Goal: Information Seeking & Learning: Learn about a topic

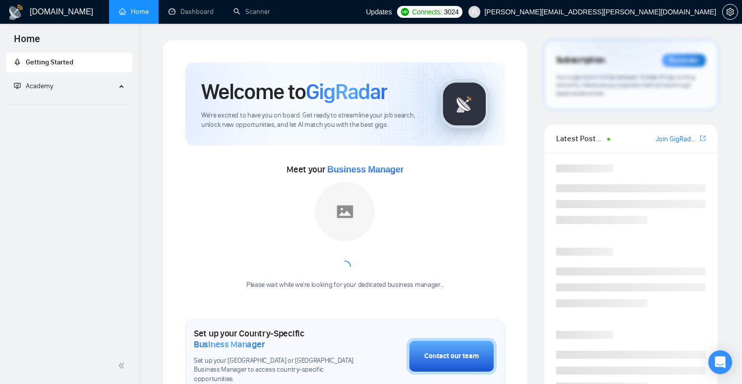
click at [34, 15] on h1 "[DOMAIN_NAME]" at bounding box center [61, 12] width 63 height 24
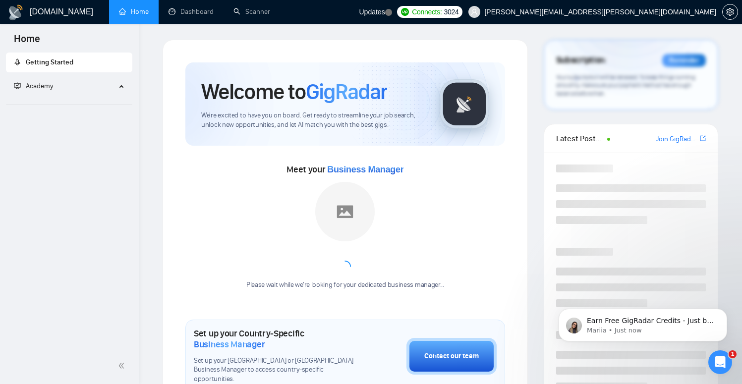
click at [60, 8] on h1 "[DOMAIN_NAME]" at bounding box center [61, 12] width 63 height 24
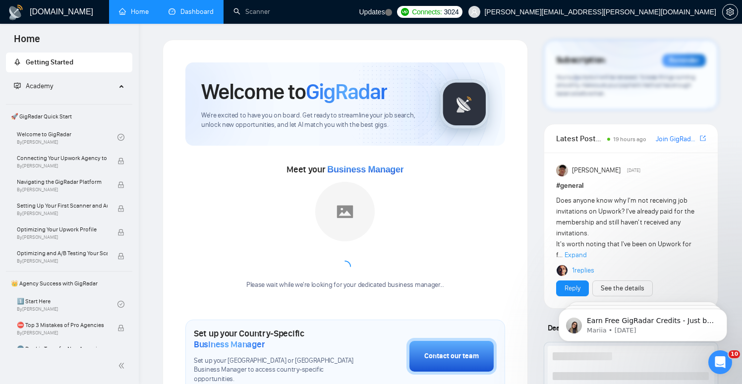
click at [196, 16] on link "Dashboard" at bounding box center [191, 11] width 45 height 8
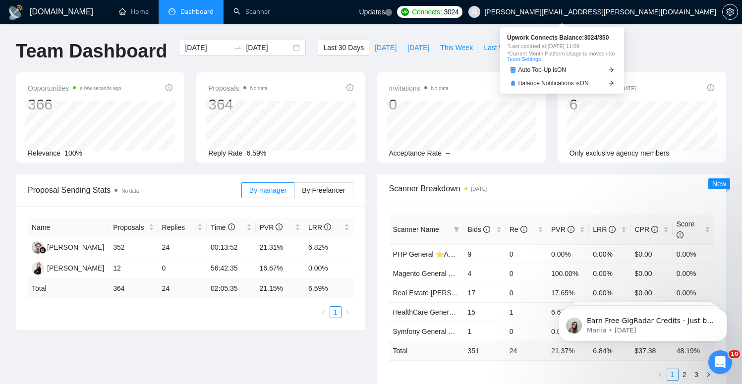
click at [442, 11] on span "Connects:" at bounding box center [427, 11] width 30 height 11
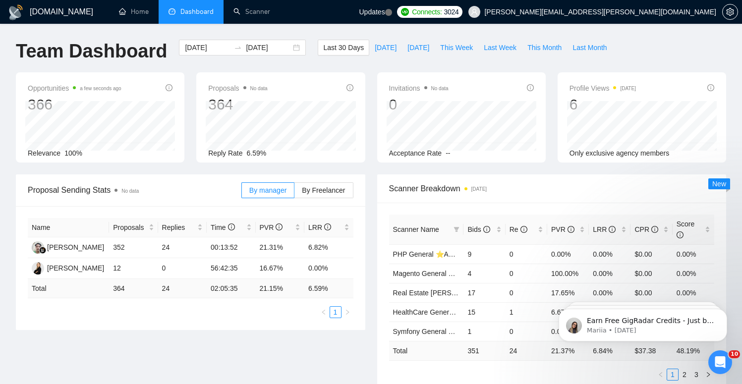
click at [53, 18] on h1 "[DOMAIN_NAME]" at bounding box center [61, 12] width 63 height 24
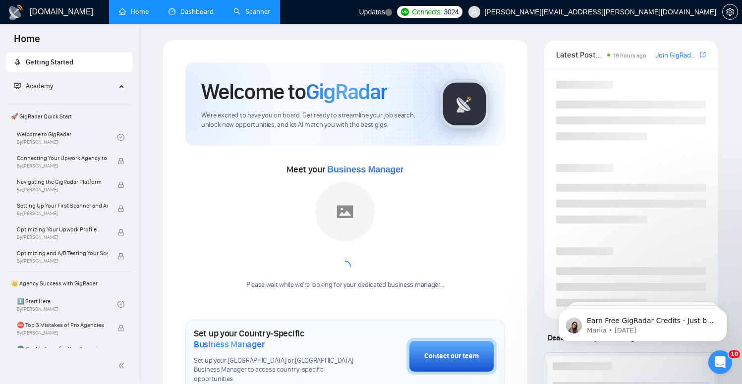
click at [256, 7] on link "Scanner" at bounding box center [251, 11] width 37 height 8
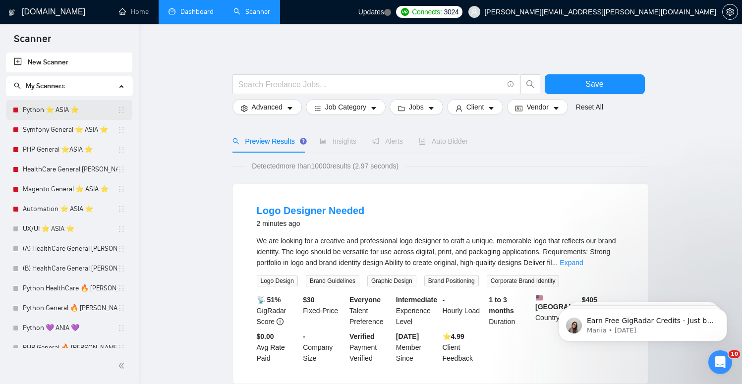
click at [35, 111] on link "Python ⭐️ ASIA ⭐️" at bounding box center [70, 110] width 95 height 20
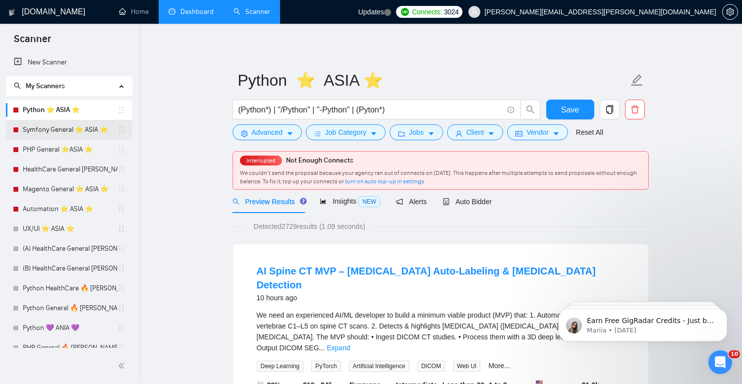
click at [37, 132] on link "Symfony General ⭐️ ASIA ⭐️" at bounding box center [70, 130] width 95 height 20
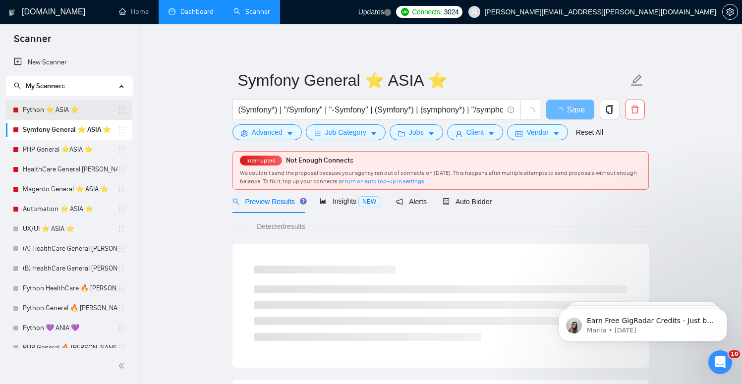
click at [50, 108] on link "Python ⭐️ ASIA ⭐️" at bounding box center [70, 110] width 95 height 20
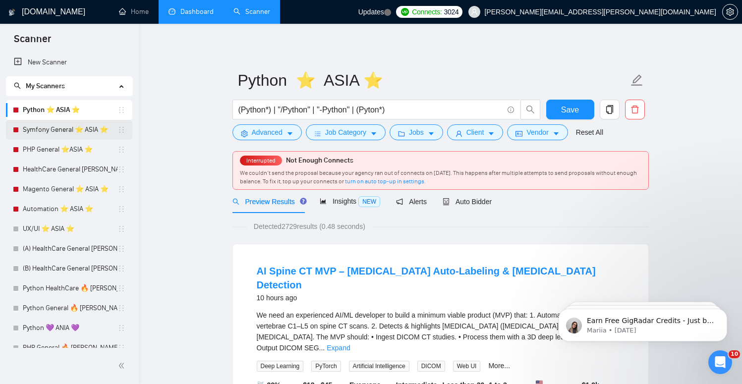
click at [47, 134] on link "Symfony General ⭐️ ASIA ⭐️" at bounding box center [70, 130] width 95 height 20
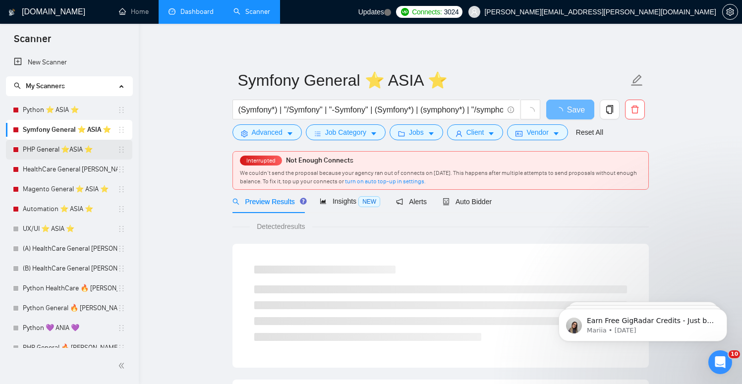
click at [43, 154] on link "PHP General ⭐️ASIA ⭐️" at bounding box center [70, 150] width 95 height 20
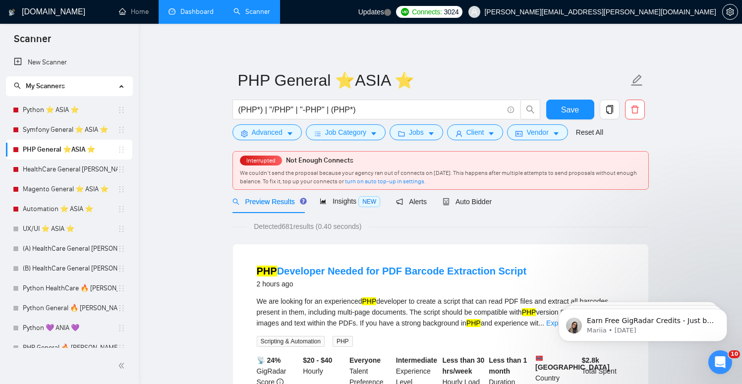
click at [442, 6] on span "Connects:" at bounding box center [427, 11] width 30 height 11
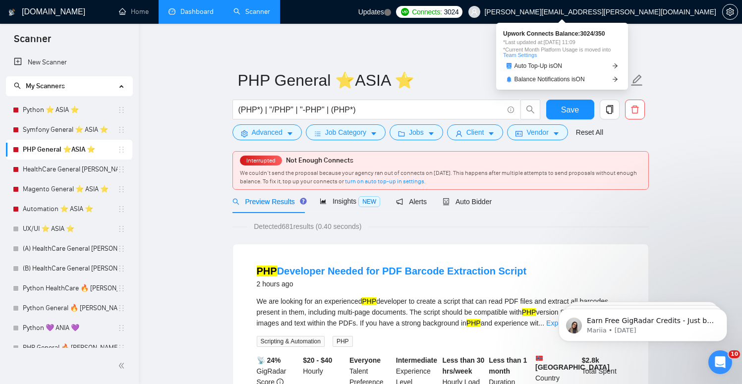
click at [562, 36] on span "Upwork Connects Balance: 3024 / 350" at bounding box center [562, 34] width 118 height 6
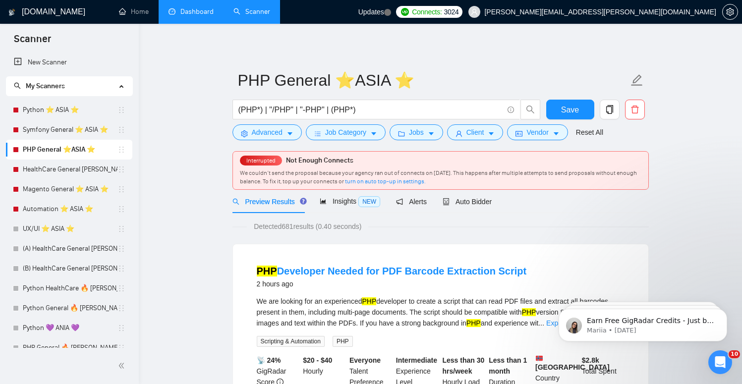
click at [178, 14] on link "Dashboard" at bounding box center [191, 11] width 45 height 8
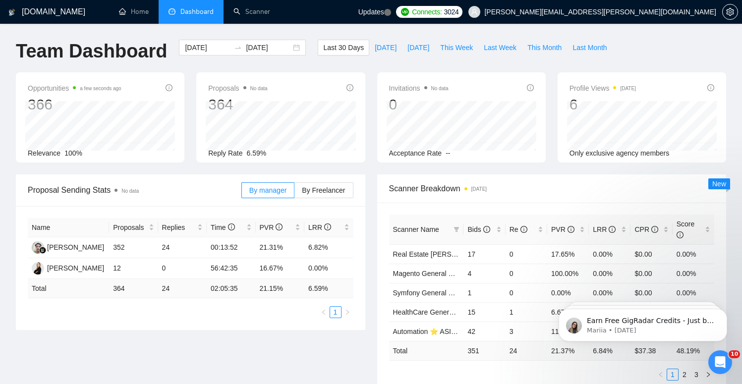
click at [28, 16] on h1 "[DOMAIN_NAME]" at bounding box center [53, 12] width 63 height 24
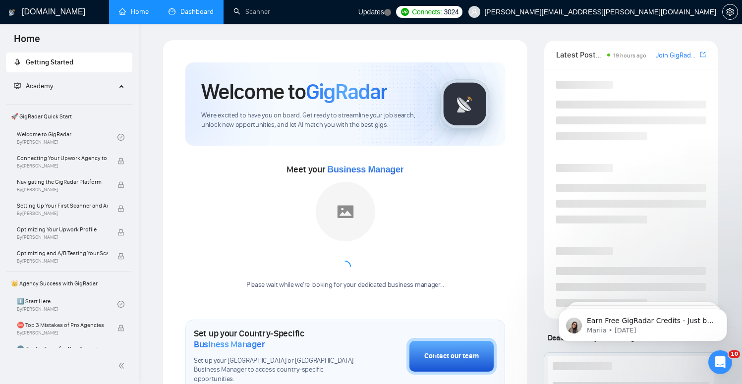
click at [28, 16] on h1 "[DOMAIN_NAME]" at bounding box center [53, 12] width 63 height 24
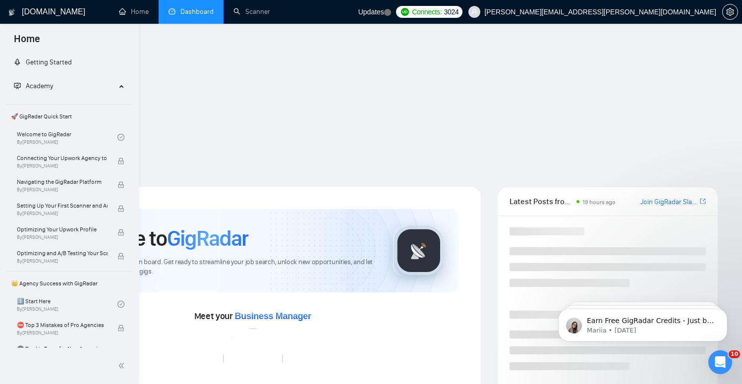
click at [28, 16] on h1 "[DOMAIN_NAME]" at bounding box center [53, 12] width 63 height 24
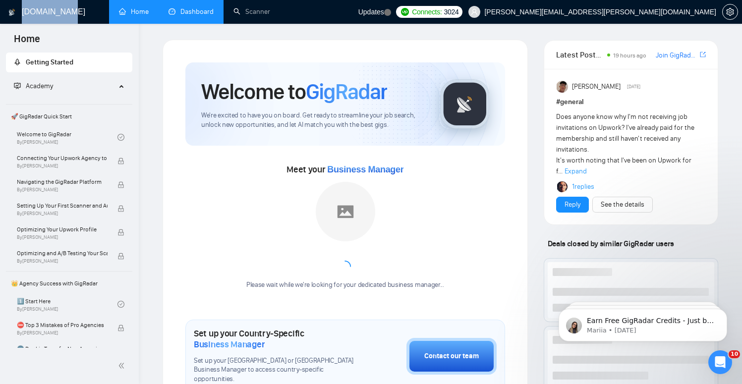
click at [28, 16] on h1 "[DOMAIN_NAME]" at bounding box center [53, 12] width 63 height 24
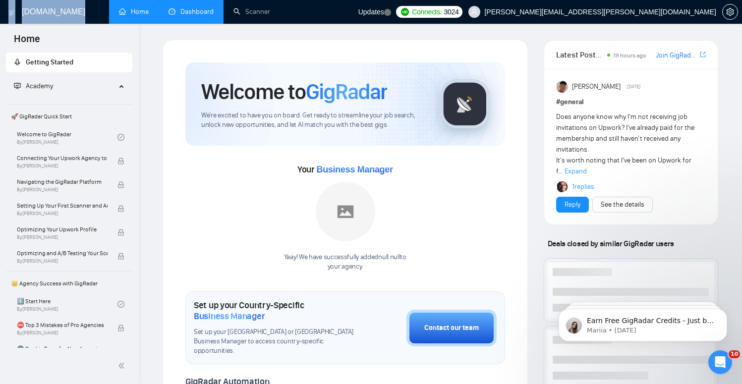
click at [459, 16] on span "3024" at bounding box center [451, 11] width 15 height 11
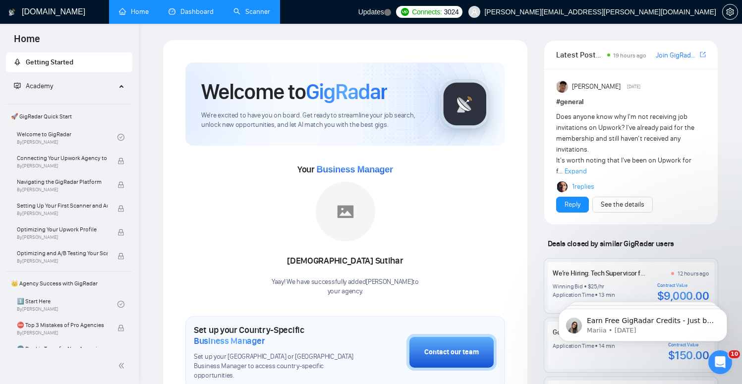
click at [238, 7] on link "Scanner" at bounding box center [251, 11] width 37 height 8
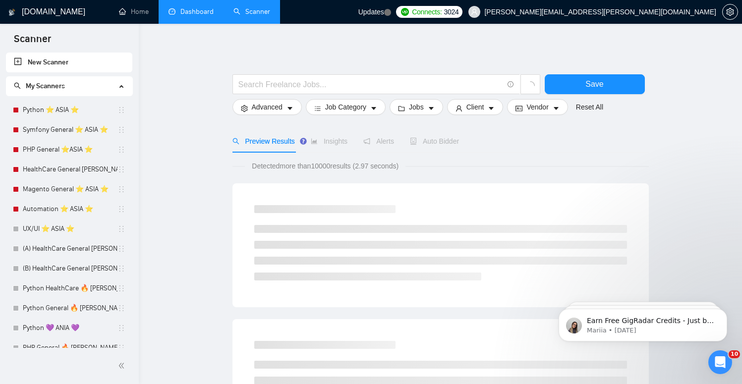
click at [177, 13] on link "Dashboard" at bounding box center [191, 11] width 45 height 8
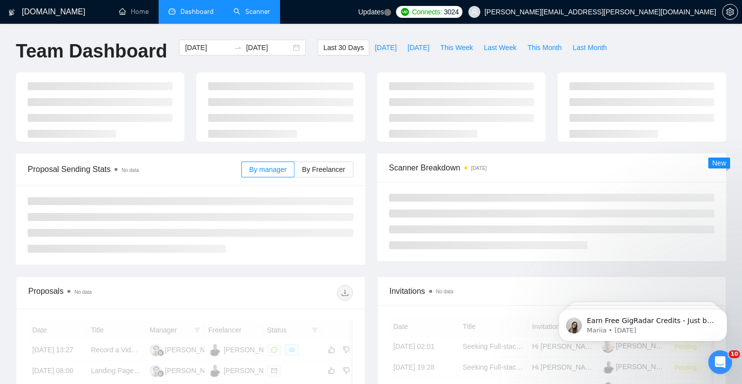
click at [270, 16] on link "Scanner" at bounding box center [251, 11] width 37 height 8
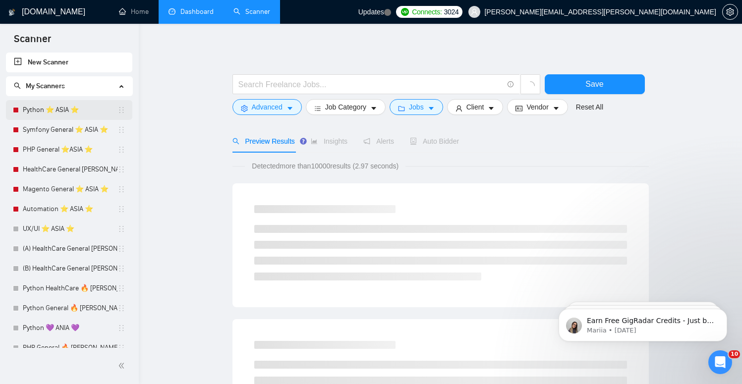
click at [40, 111] on link "Python ⭐️ ASIA ⭐️" at bounding box center [70, 110] width 95 height 20
